Goal: Find specific page/section: Find specific page/section

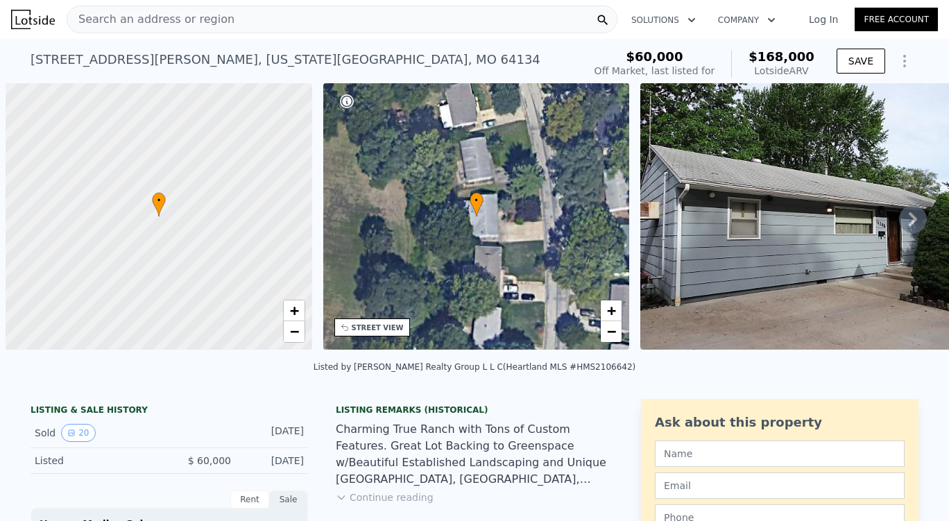
scroll to position [0, 6]
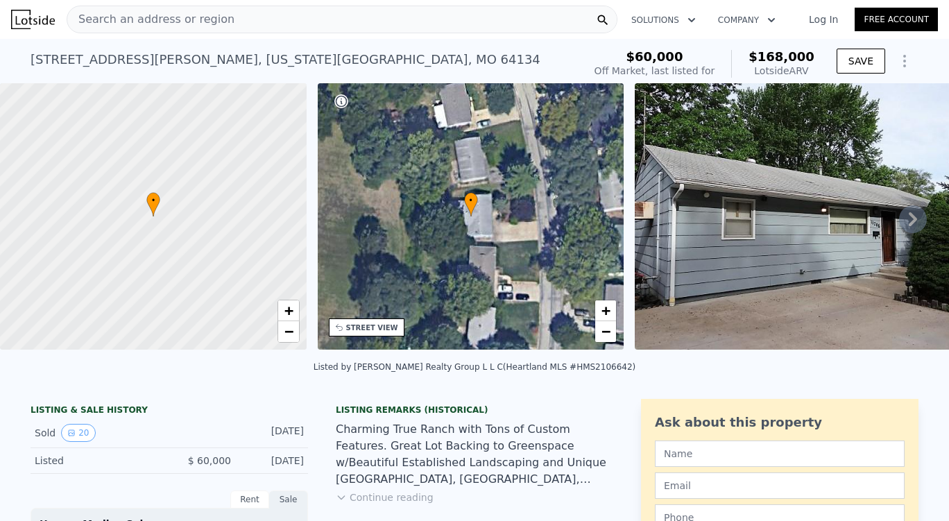
click at [153, 31] on div "Search an address or region" at bounding box center [150, 19] width 167 height 26
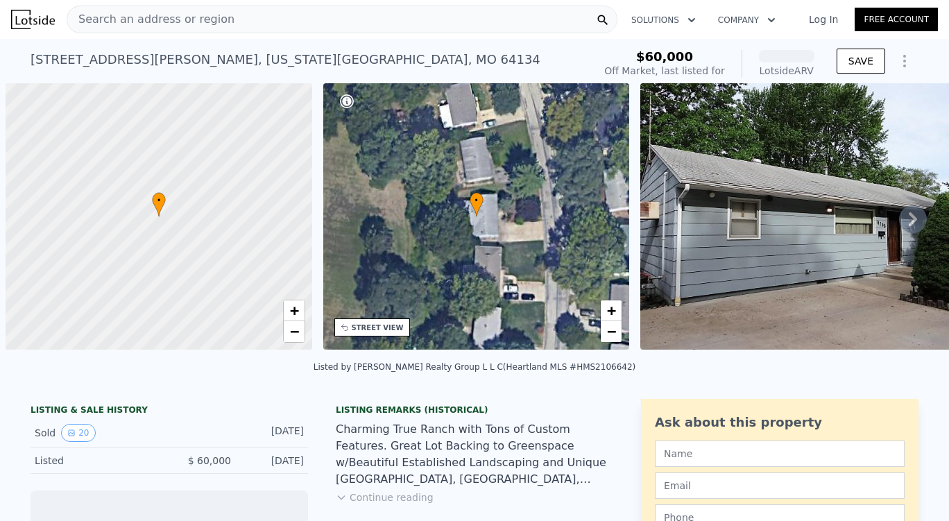
scroll to position [0, 6]
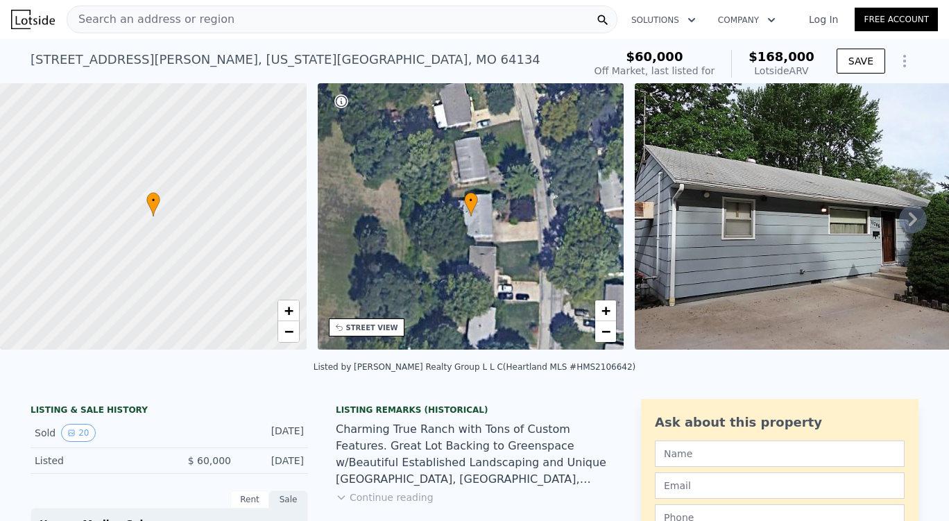
click at [182, 22] on span "Search an address or region" at bounding box center [150, 19] width 167 height 17
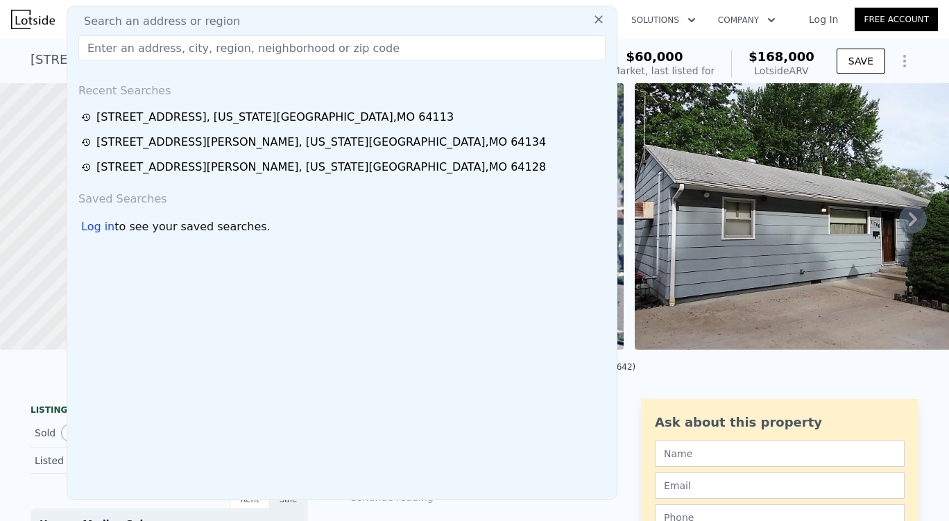
paste input "[STREET_ADDRESS][US_STATE]"
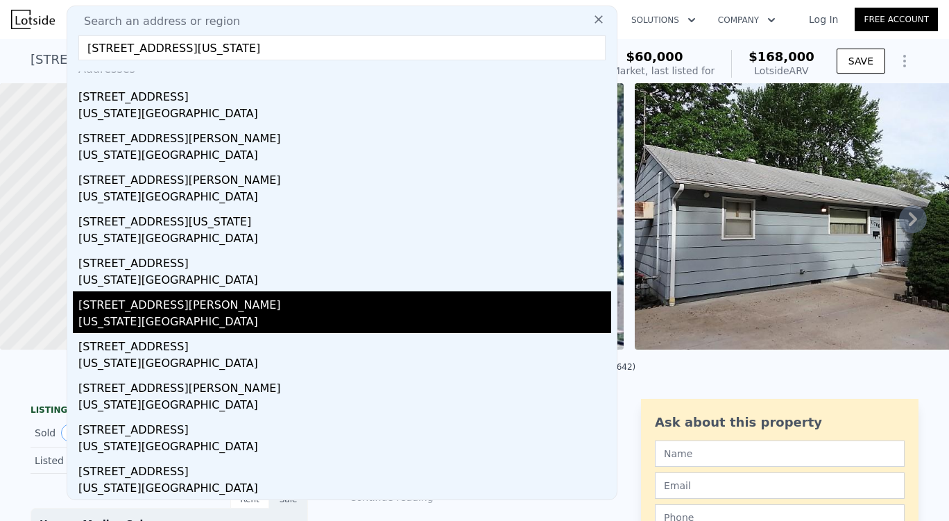
scroll to position [0, 0]
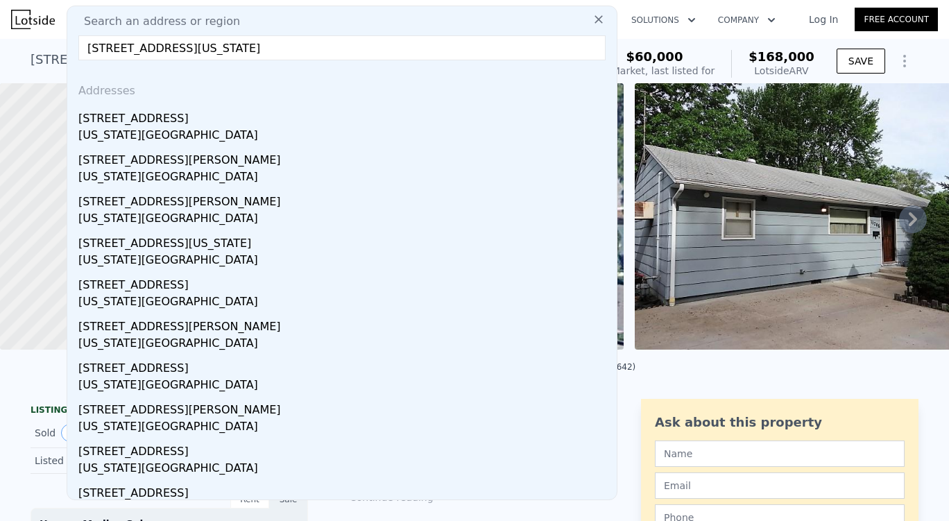
type input "[STREET_ADDRESS][US_STATE]"
click at [592, 17] on icon at bounding box center [599, 19] width 14 height 14
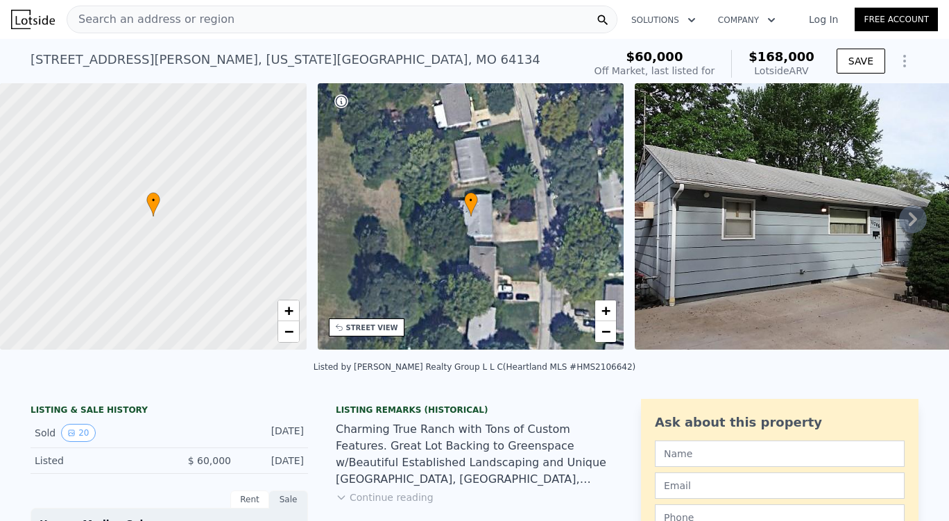
click at [428, 25] on div "Search an address or region" at bounding box center [342, 20] width 551 height 28
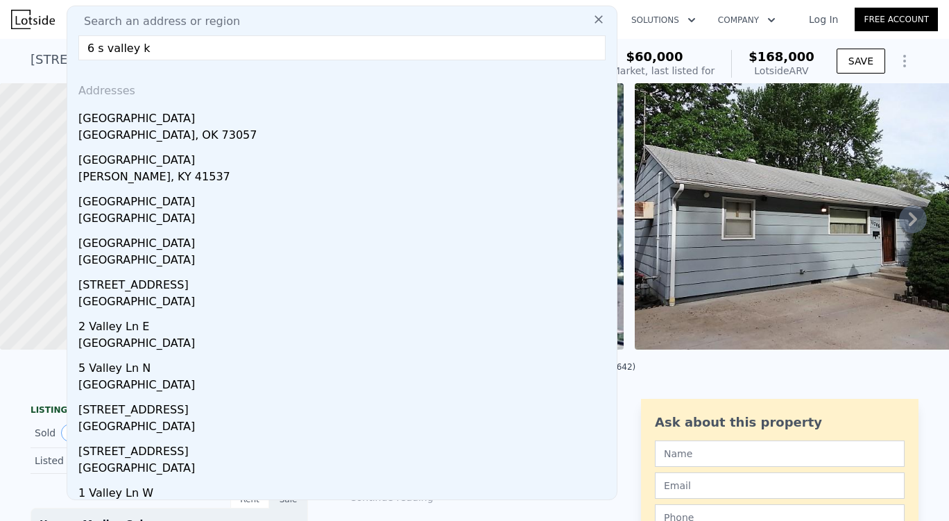
click at [91, 41] on input "6 s valley k" at bounding box center [341, 47] width 527 height 25
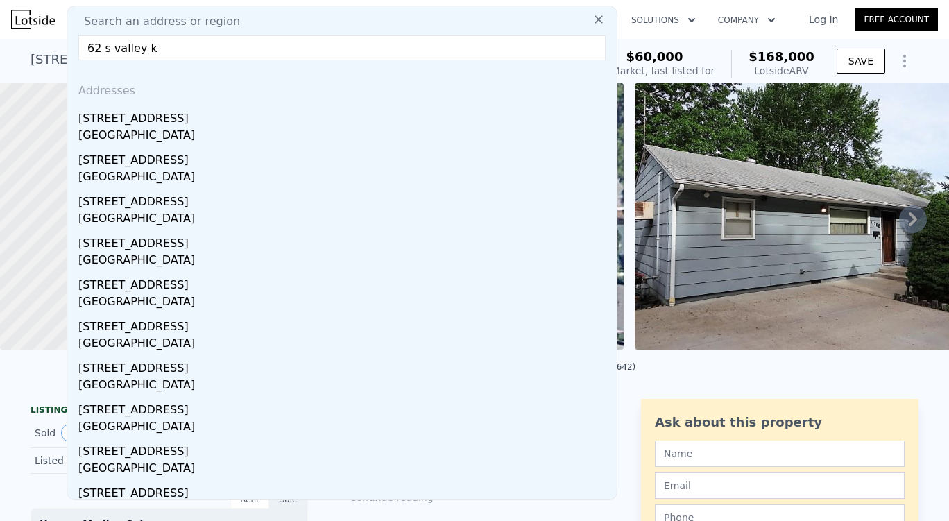
click at [180, 48] on input "62 s valley k" at bounding box center [341, 47] width 527 height 25
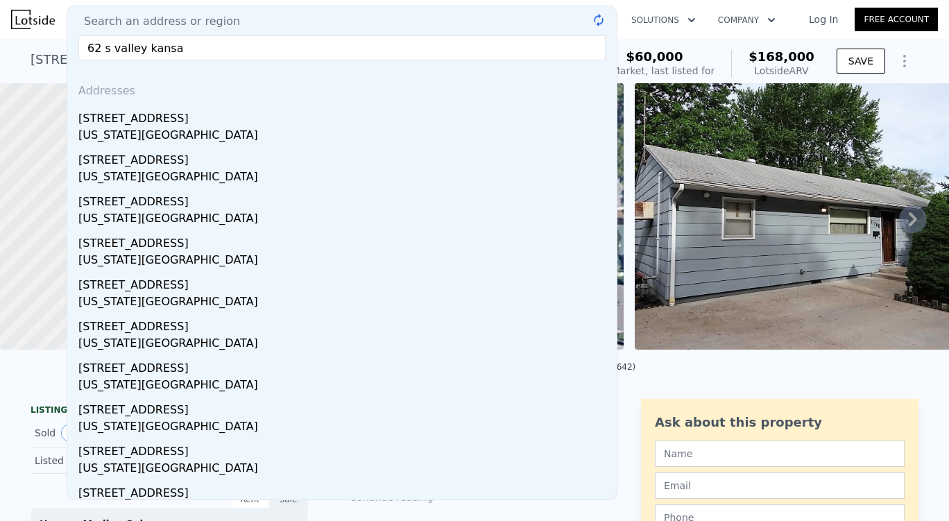
type input "62 s valley kansas"
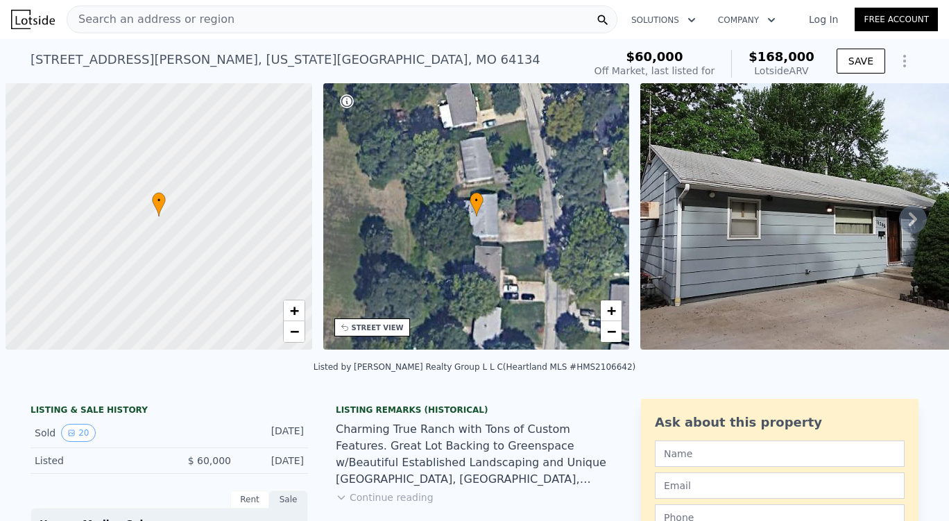
scroll to position [0, 6]
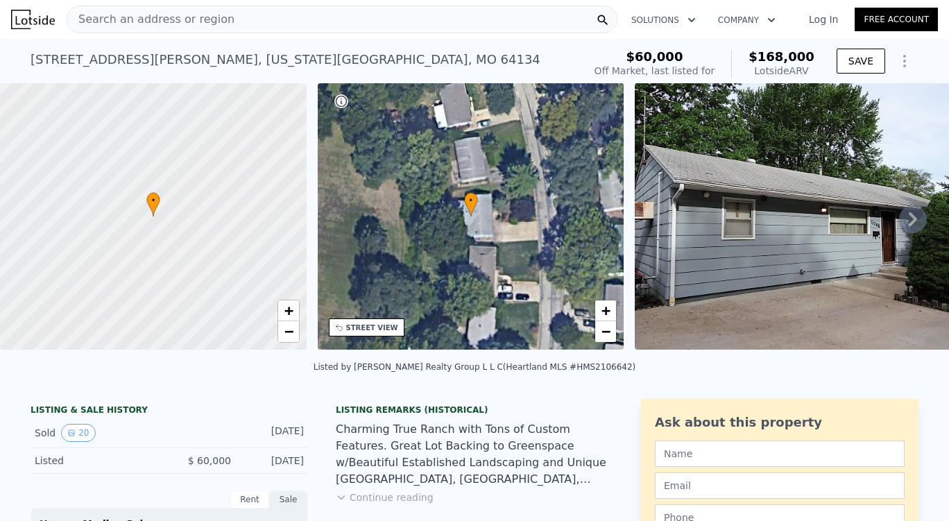
click at [176, 18] on span "Search an address or region" at bounding box center [150, 19] width 167 height 17
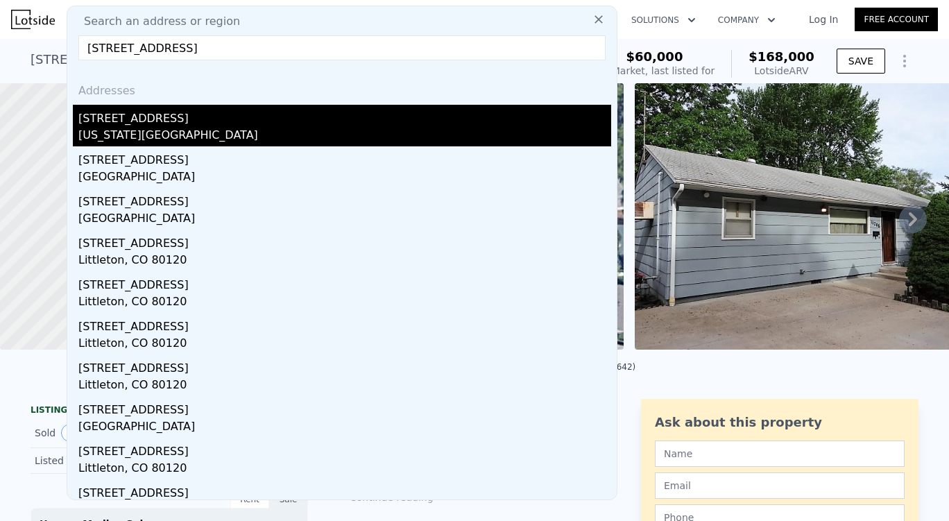
type input "[STREET_ADDRESS]"
click at [132, 112] on div "[STREET_ADDRESS]" at bounding box center [344, 116] width 533 height 22
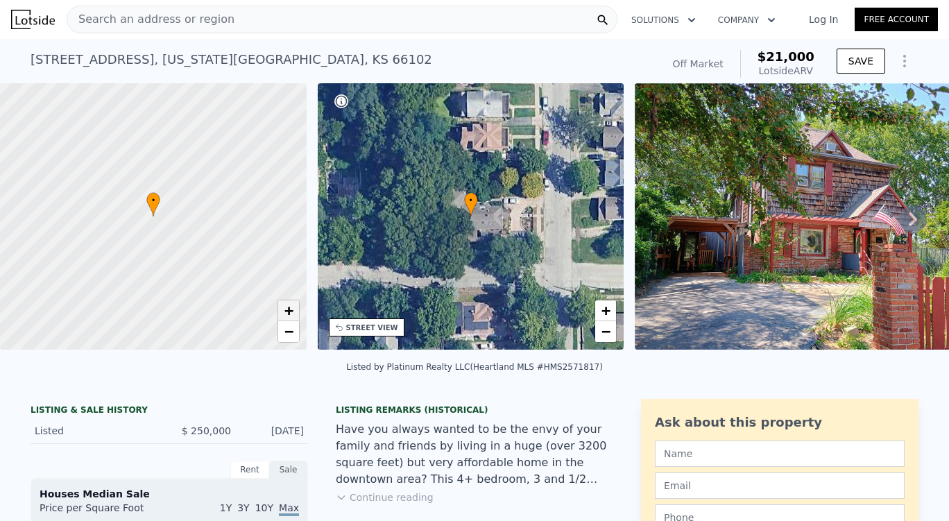
click at [291, 312] on span "+" at bounding box center [288, 310] width 9 height 17
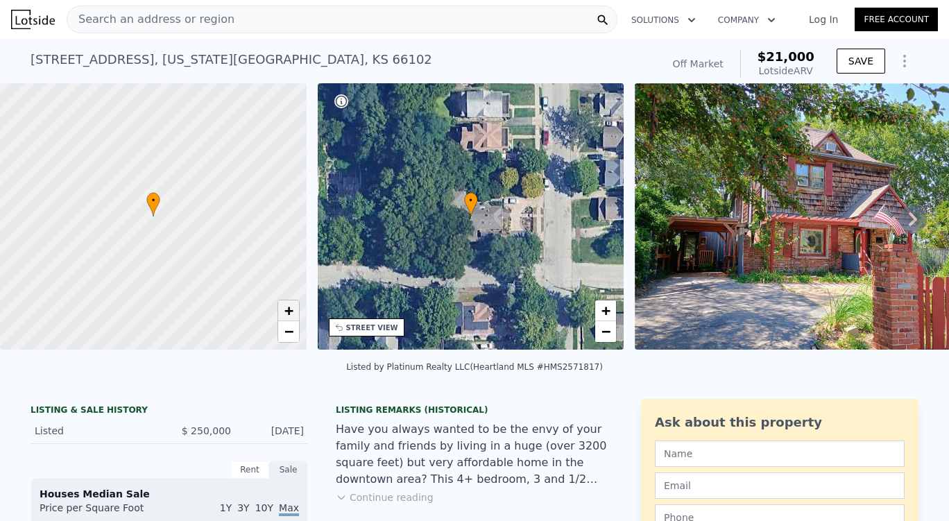
click at [291, 312] on span "+" at bounding box center [288, 310] width 9 height 17
drag, startPoint x: 237, startPoint y: 293, endPoint x: 90, endPoint y: 238, distance: 157.9
click at [90, 238] on div at bounding box center [153, 217] width 368 height 320
drag, startPoint x: 166, startPoint y: 259, endPoint x: 119, endPoint y: 253, distance: 46.9
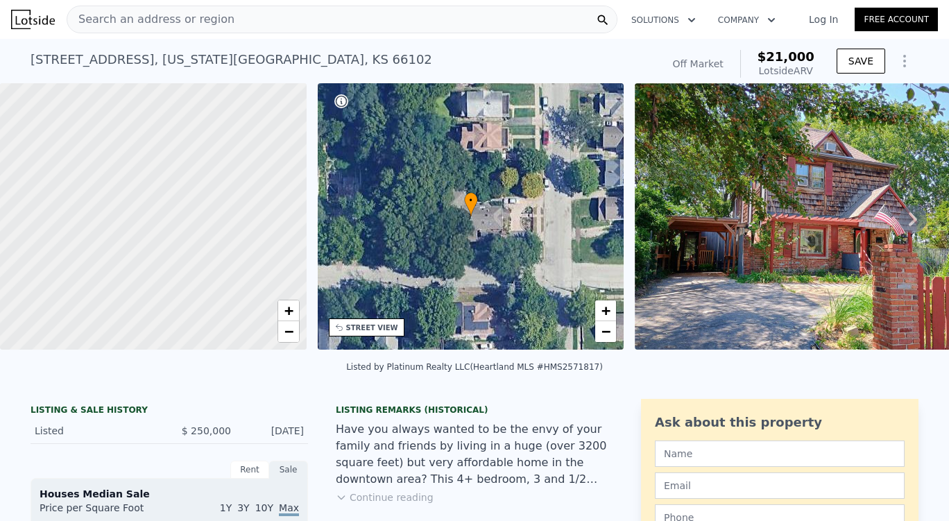
click at [47, 265] on div at bounding box center [153, 217] width 368 height 320
drag, startPoint x: 189, startPoint y: 264, endPoint x: 319, endPoint y: 244, distance: 131.4
click at [319, 244] on div "• + − • + − STREET VIEW Loading... SATELLITE VIEW" at bounding box center [474, 218] width 949 height 271
drag, startPoint x: 139, startPoint y: 236, endPoint x: 298, endPoint y: 243, distance: 158.3
click at [298, 243] on div at bounding box center [170, 215] width 368 height 320
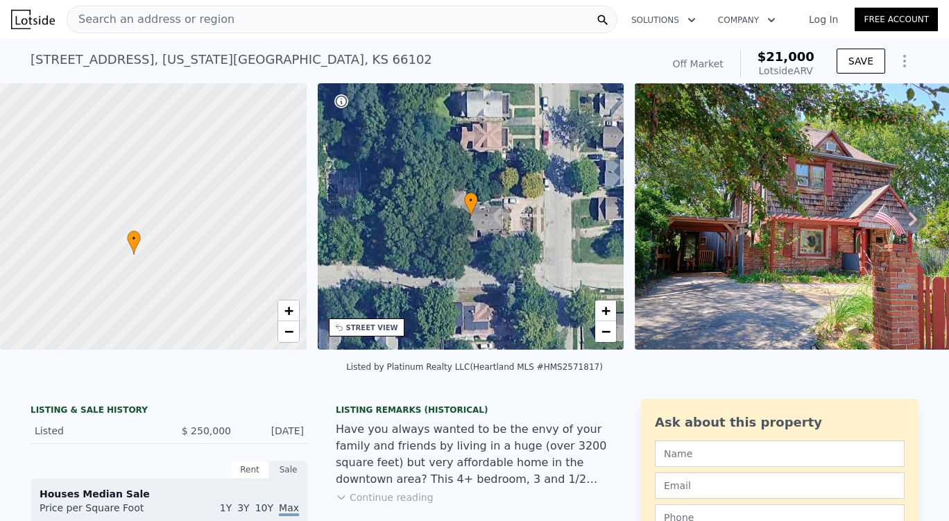
drag, startPoint x: 144, startPoint y: 211, endPoint x: 138, endPoint y: 293, distance: 82.8
click at [137, 312] on div at bounding box center [153, 217] width 368 height 320
drag, startPoint x: 189, startPoint y: 166, endPoint x: 179, endPoint y: 241, distance: 75.6
click at [179, 241] on div at bounding box center [149, 252] width 368 height 320
click at [291, 316] on span "+" at bounding box center [288, 310] width 9 height 17
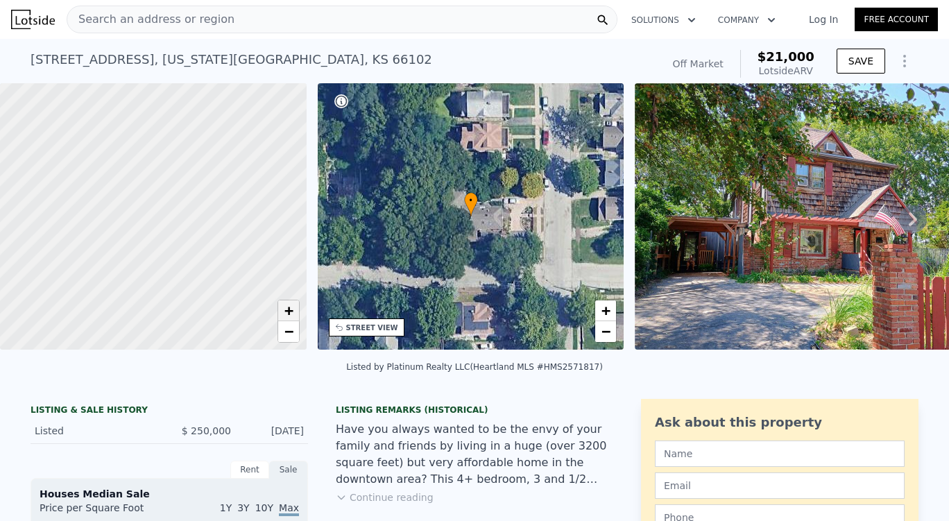
click at [291, 316] on span "+" at bounding box center [288, 310] width 9 height 17
drag, startPoint x: 233, startPoint y: 174, endPoint x: 120, endPoint y: 312, distance: 178.5
click at [120, 312] on div at bounding box center [125, 256] width 368 height 320
click at [240, 206] on div at bounding box center [153, 217] width 368 height 320
click at [292, 312] on span "+" at bounding box center [288, 310] width 9 height 17
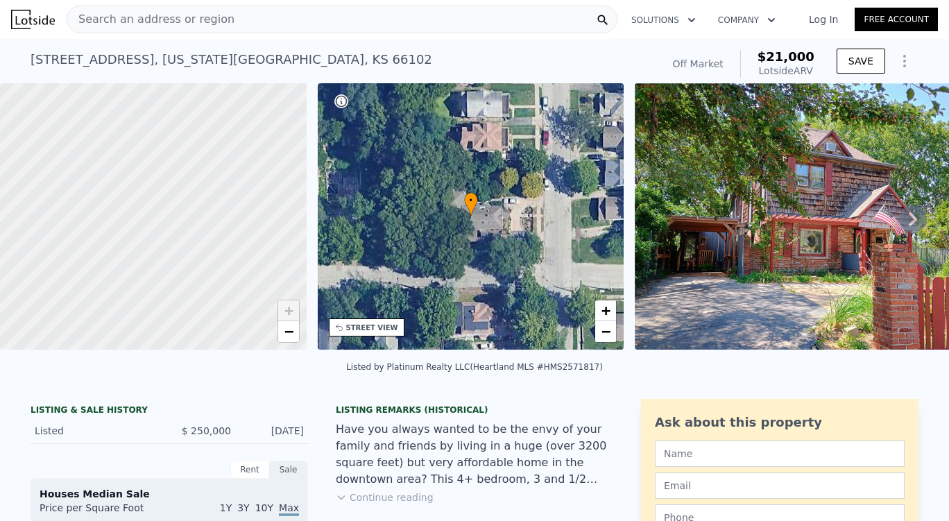
drag, startPoint x: 259, startPoint y: 266, endPoint x: 148, endPoint y: 284, distance: 111.7
click at [148, 284] on div at bounding box center [142, 219] width 368 height 320
click at [218, 216] on div at bounding box center [153, 217] width 368 height 320
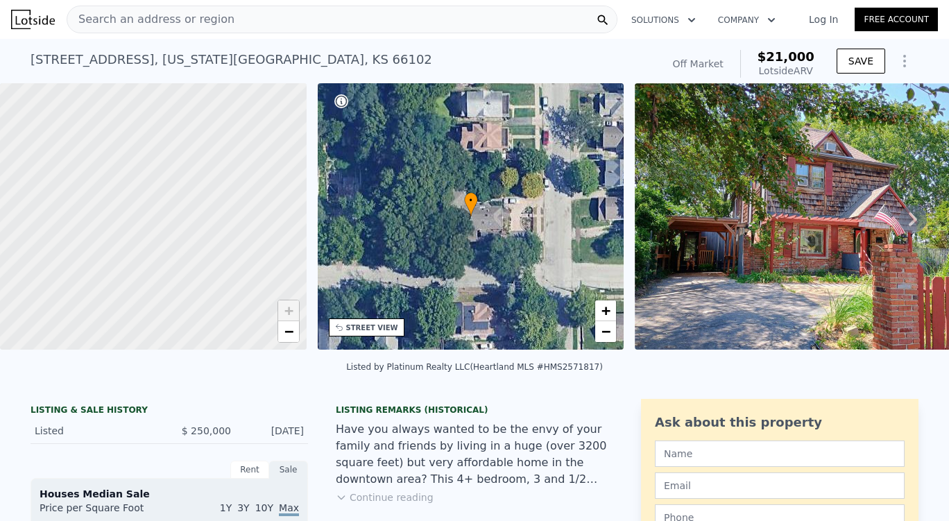
click at [218, 216] on div at bounding box center [153, 217] width 368 height 320
click at [175, 220] on div at bounding box center [153, 217] width 368 height 320
click at [205, 17] on span "Search an address or region" at bounding box center [150, 19] width 167 height 17
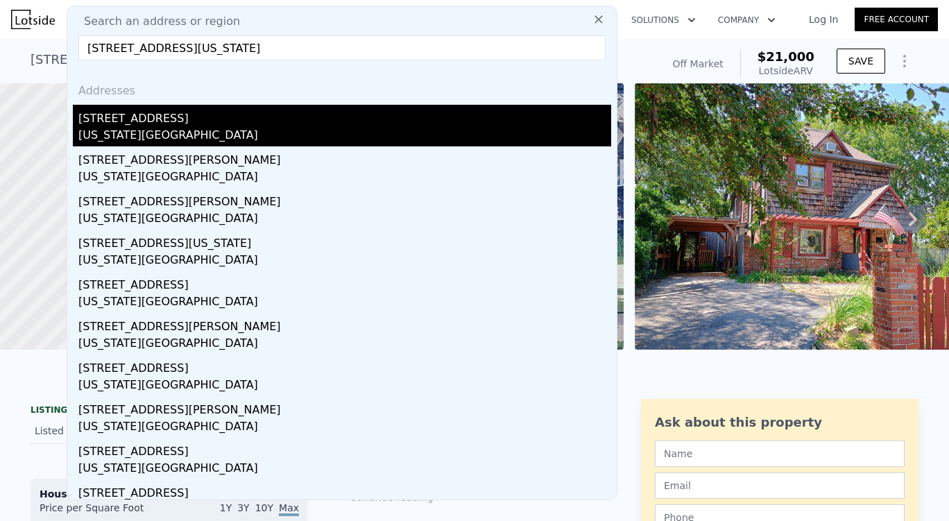
type input "[STREET_ADDRESS][US_STATE]"
click at [250, 136] on div "[US_STATE][GEOGRAPHIC_DATA]" at bounding box center [344, 136] width 533 height 19
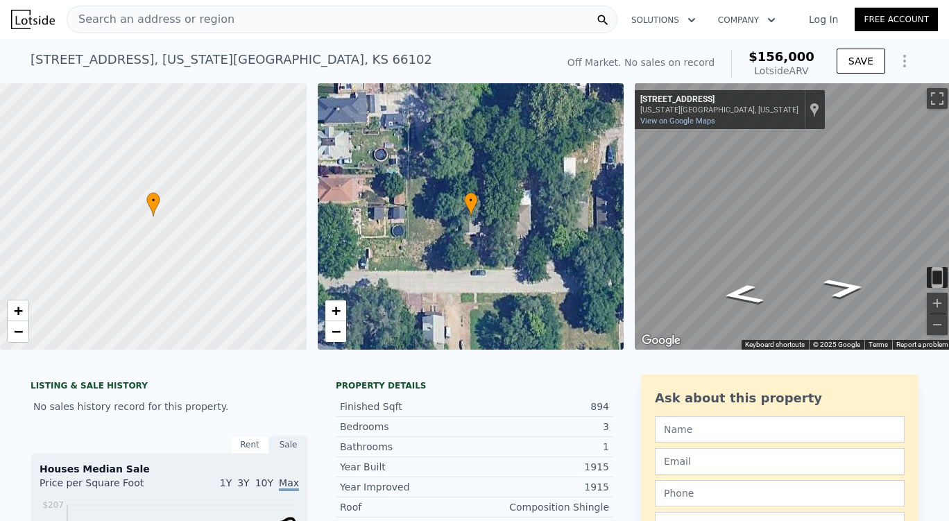
click at [153, 17] on span "Search an address or region" at bounding box center [150, 19] width 167 height 17
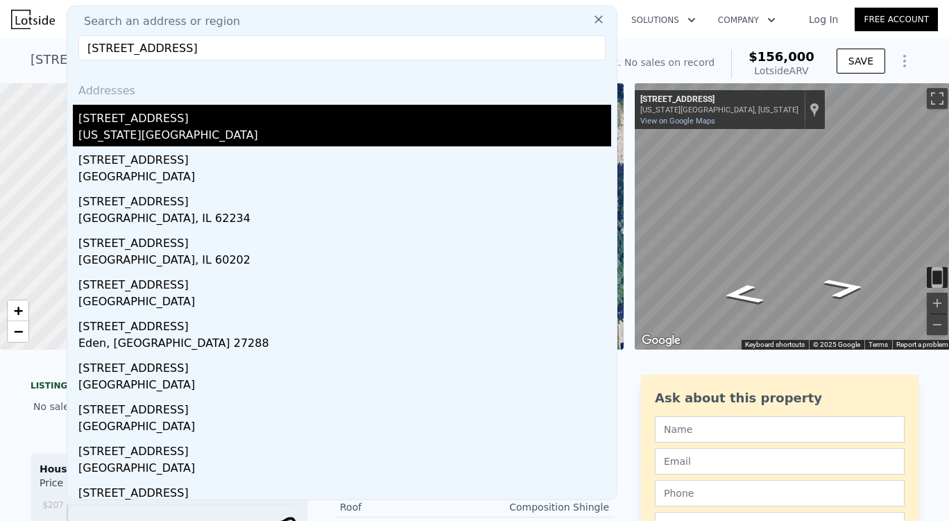
type input "[STREET_ADDRESS]"
click at [176, 123] on div "[STREET_ADDRESS]" at bounding box center [344, 116] width 533 height 22
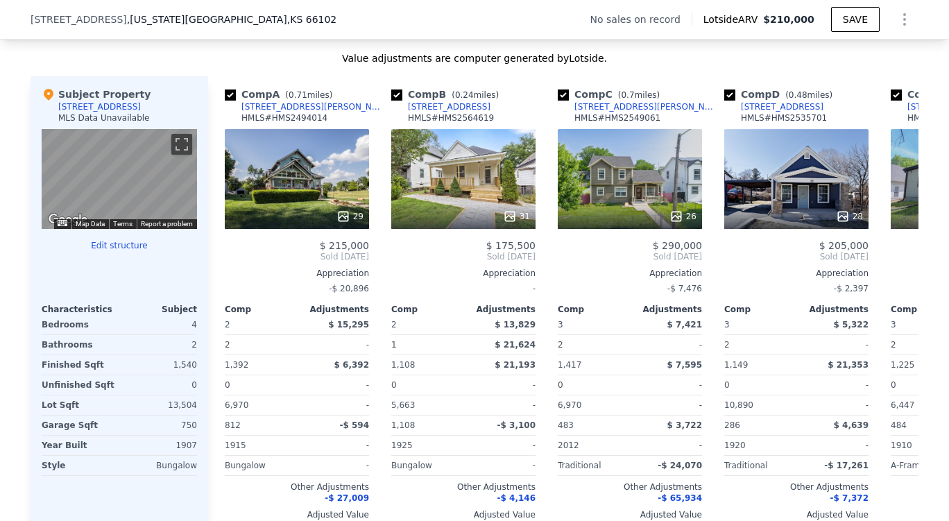
scroll to position [1332, 0]
